Goal: Use online tool/utility: Utilize a website feature to perform a specific function

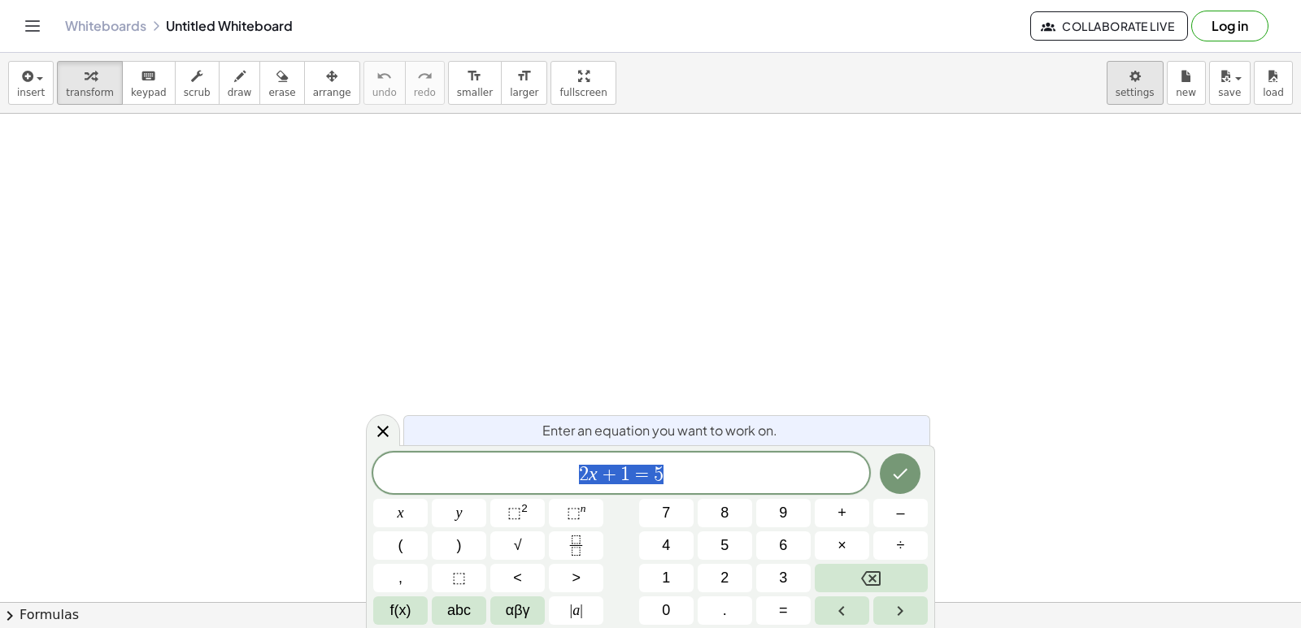
click at [1146, 94] on body "Graspable Math Activities Get Started Activity Bank Assigned Work Classes White…" at bounding box center [650, 314] width 1301 height 628
click at [379, 430] on icon at bounding box center [383, 432] width 20 height 20
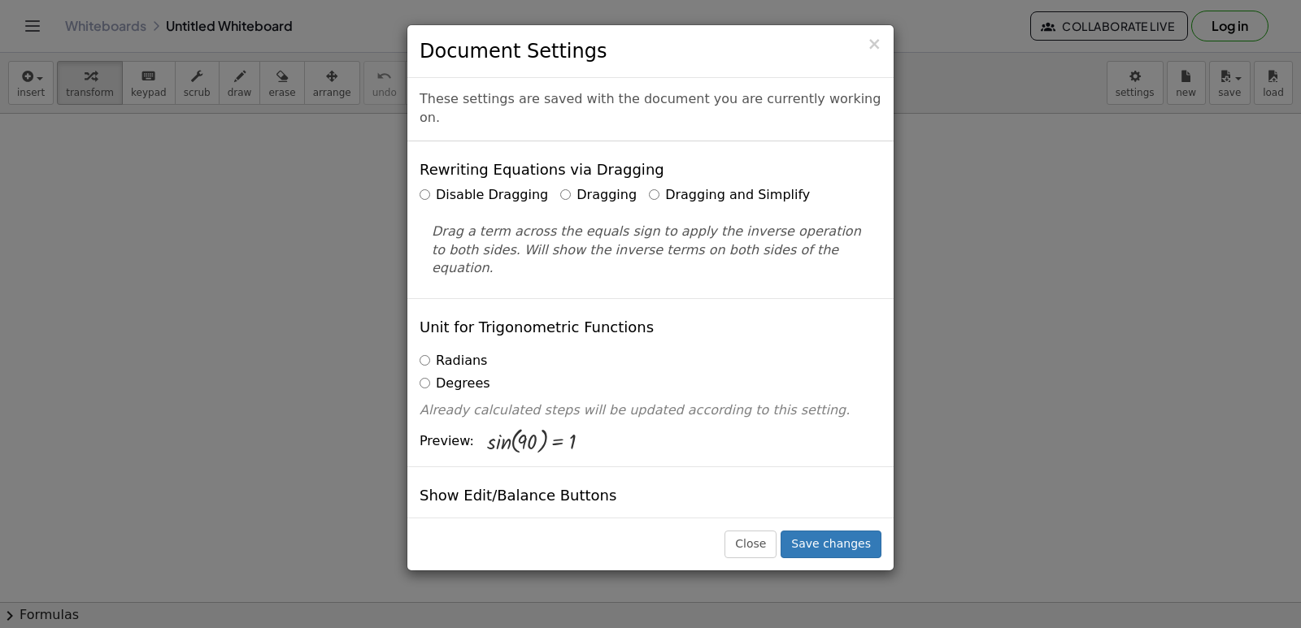
click at [725, 186] on label "Dragging and Simplify" at bounding box center [729, 195] width 161 height 19
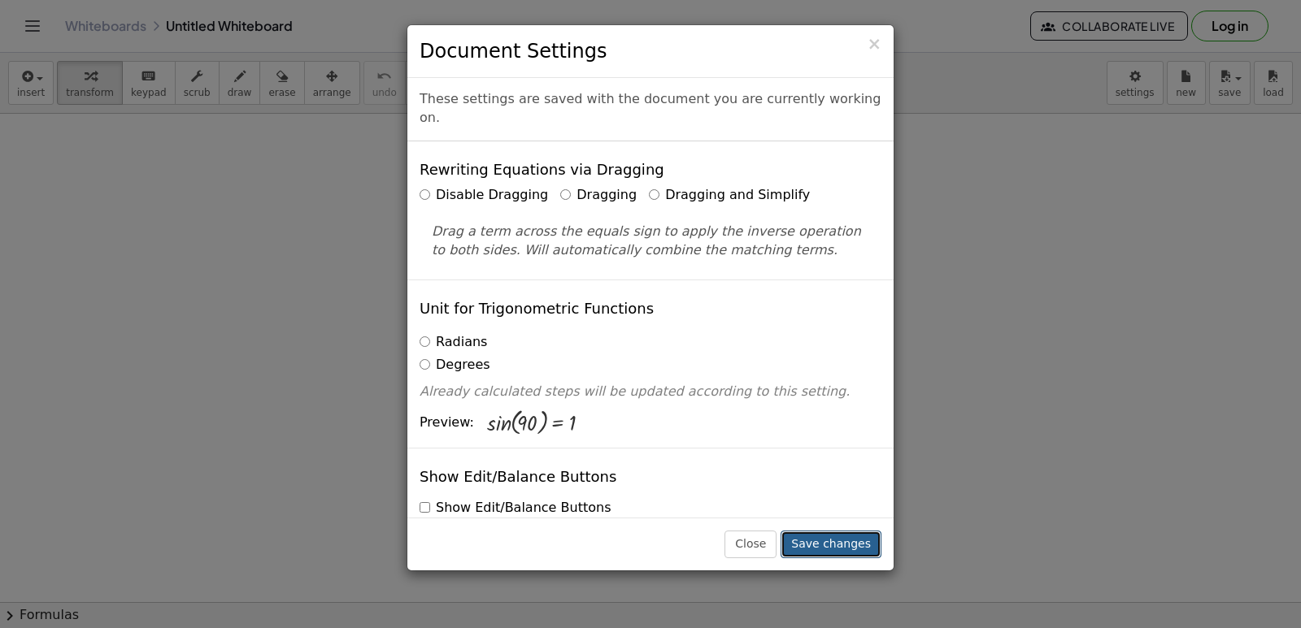
click at [846, 544] on button "Save changes" at bounding box center [831, 545] width 101 height 28
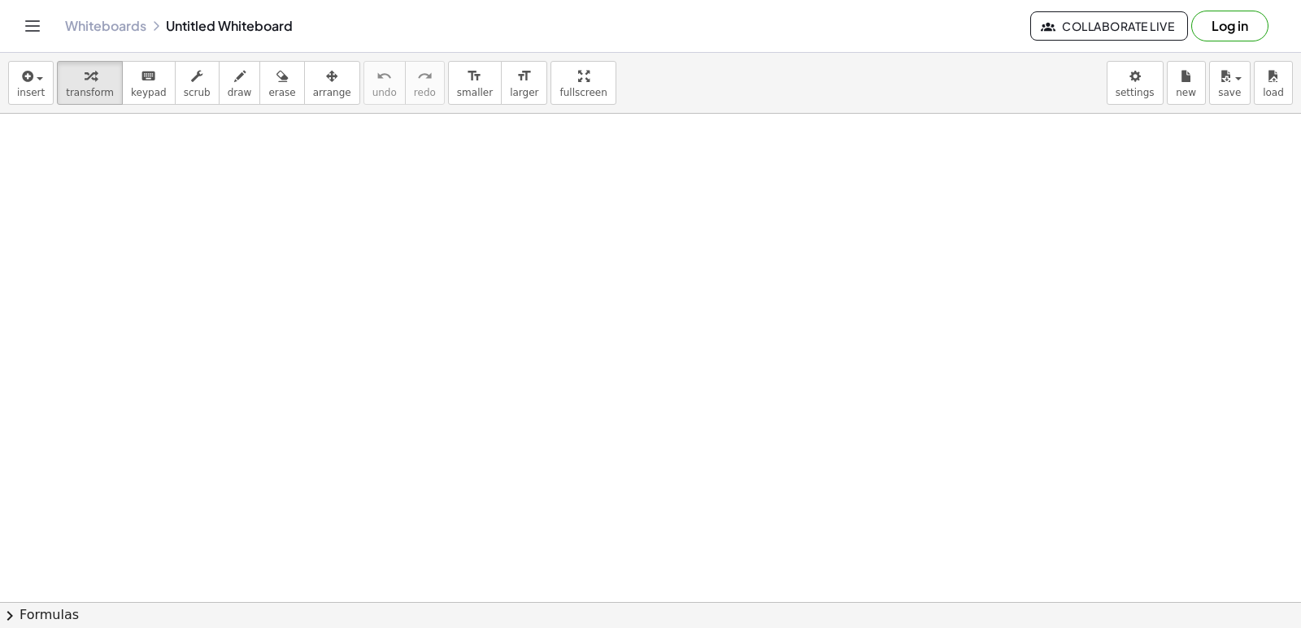
drag, startPoint x: 659, startPoint y: 350, endPoint x: 639, endPoint y: 325, distance: 31.8
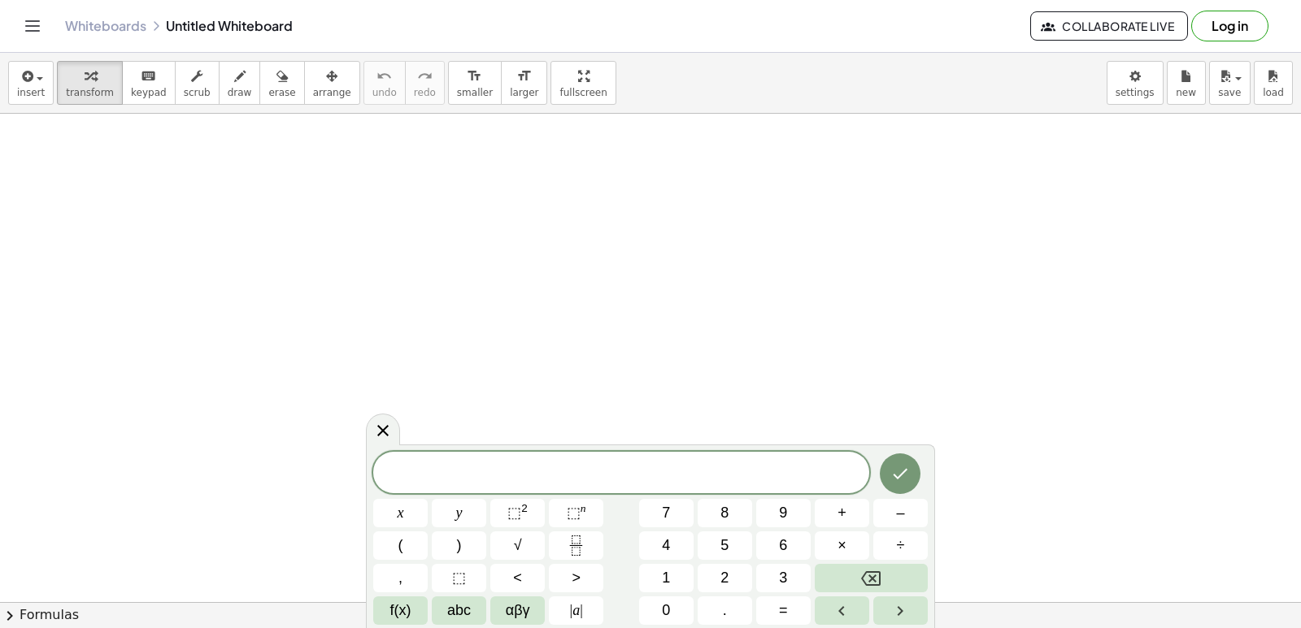
drag, startPoint x: 634, startPoint y: 314, endPoint x: 655, endPoint y: 346, distance: 38.8
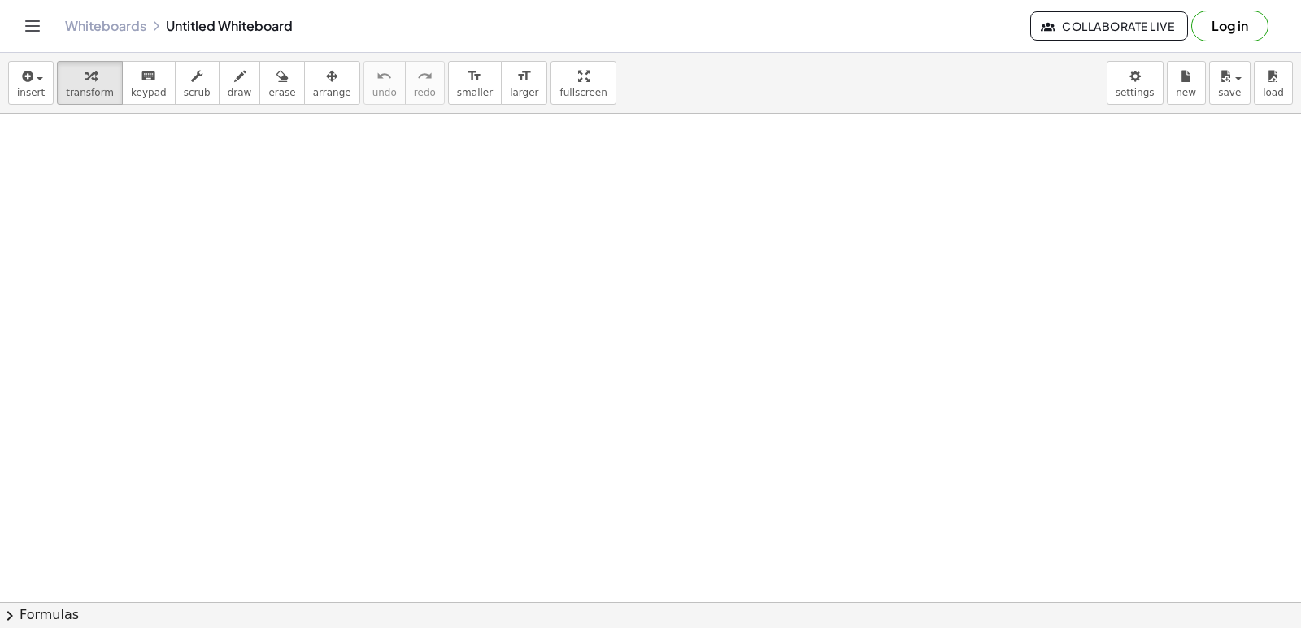
scroll to position [977, 0]
